Goal: Information Seeking & Learning: Understand process/instructions

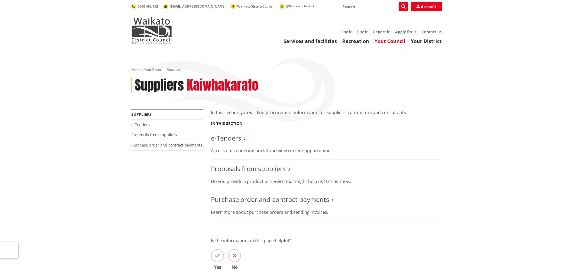
click at [377, 6] on input "Search" at bounding box center [373, 7] width 69 height 10
type input "direct debit"
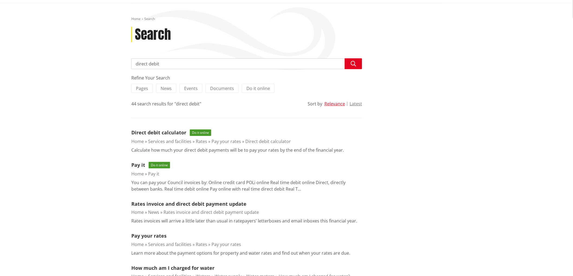
scroll to position [60, 0]
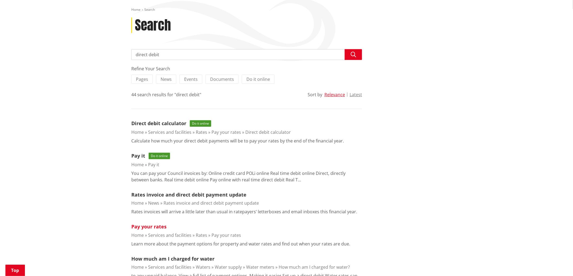
click at [159, 227] on link "Pay your rates" at bounding box center [148, 227] width 35 height 6
